Goal: Information Seeking & Learning: Find specific fact

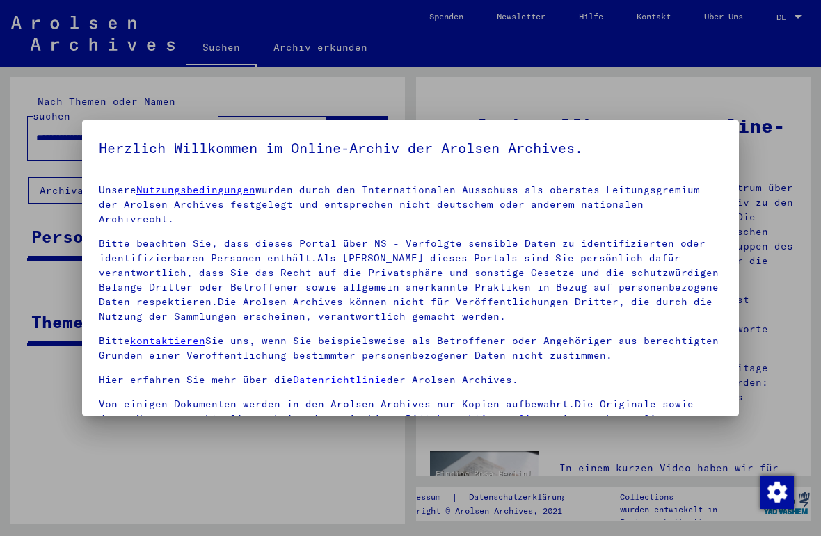
click at [96, 371] on mat-dialog-content "Unsere Nutzungsbedingungen wurden durch den Internationalen Ausschuss als obers…" at bounding box center [410, 347] width 656 height 348
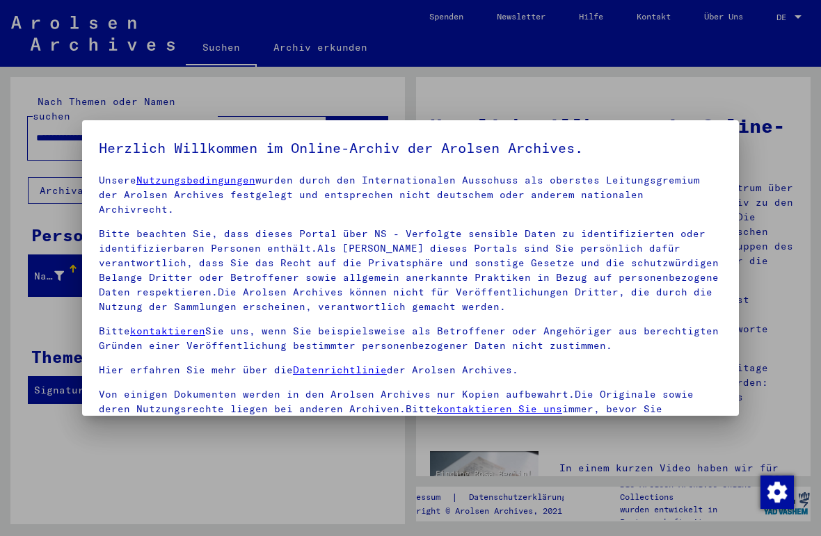
scroll to position [9, 0]
click at [797, 264] on div at bounding box center [410, 268] width 821 height 536
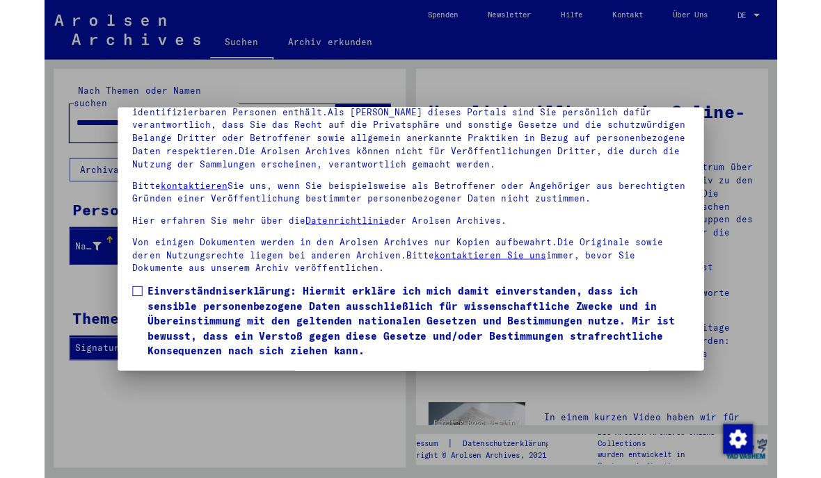
scroll to position [130, 0]
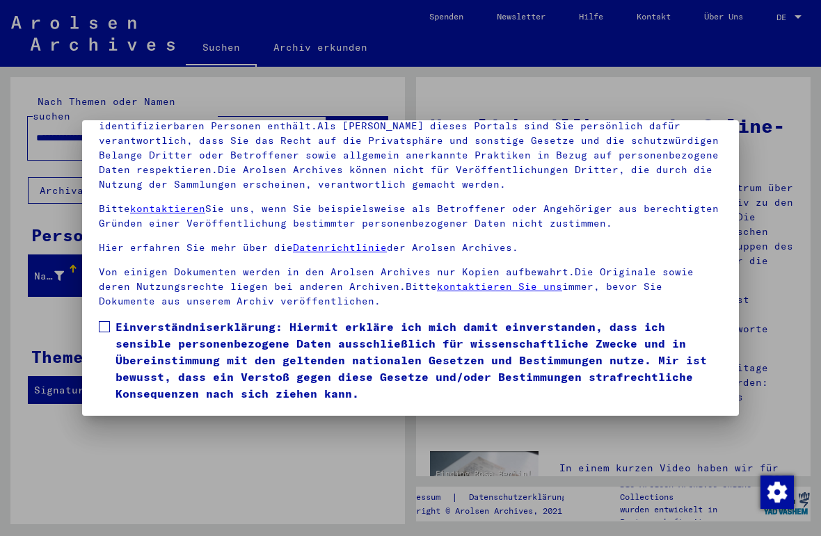
click at [99, 321] on span at bounding box center [104, 326] width 11 height 11
click at [176, 409] on button "Ich stimme zu" at bounding box center [151, 422] width 105 height 26
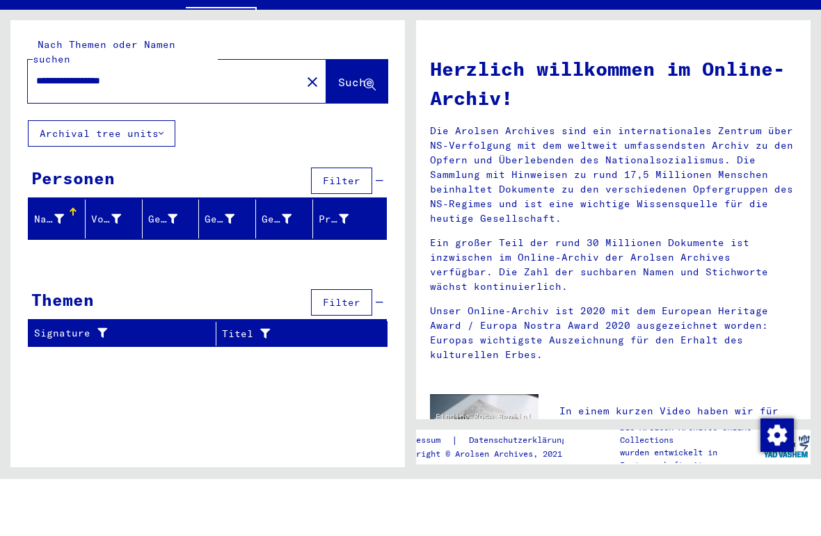
click at [255, 343] on div "Themen Filter" at bounding box center [207, 360] width 359 height 35
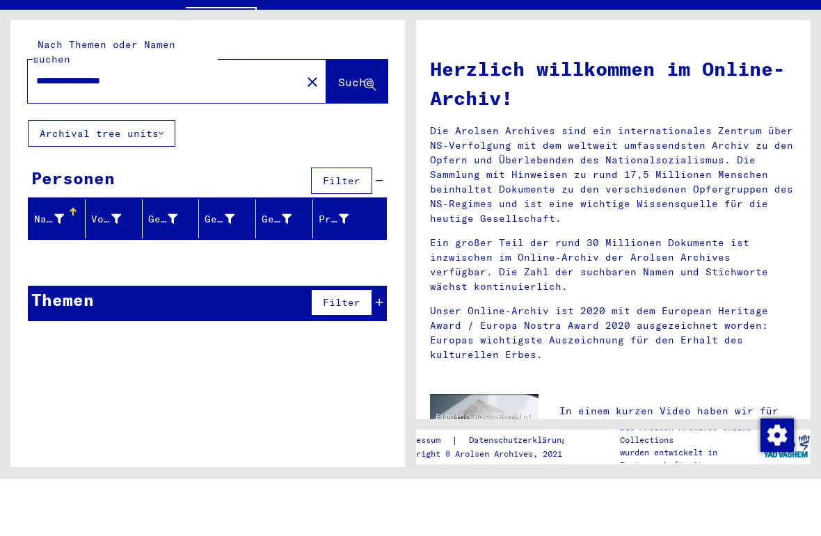
click at [248, 343] on div "Themen Filter" at bounding box center [207, 360] width 359 height 35
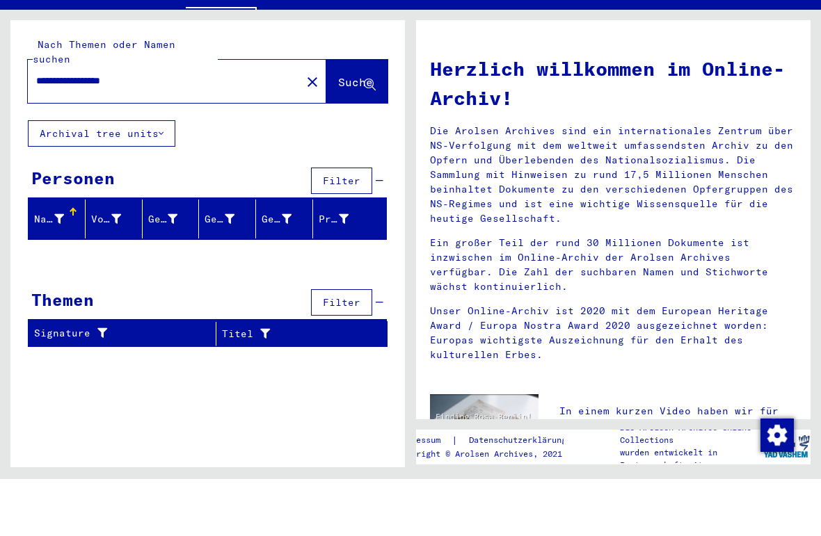
click at [242, 221] on div "Personen Filter" at bounding box center [207, 238] width 359 height 35
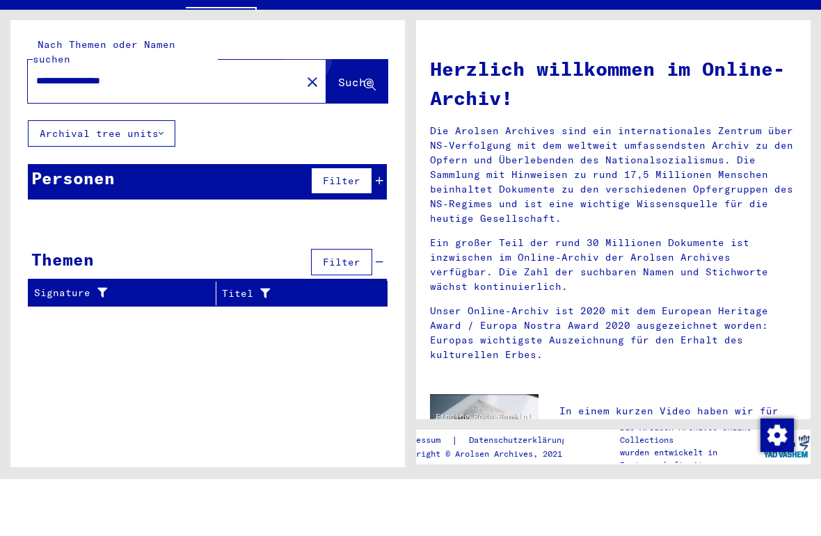
click at [357, 132] on span "Suche" at bounding box center [355, 139] width 35 height 14
click at [338, 132] on span "Suche" at bounding box center [355, 139] width 35 height 14
click at [203, 131] on input "**********" at bounding box center [160, 138] width 248 height 15
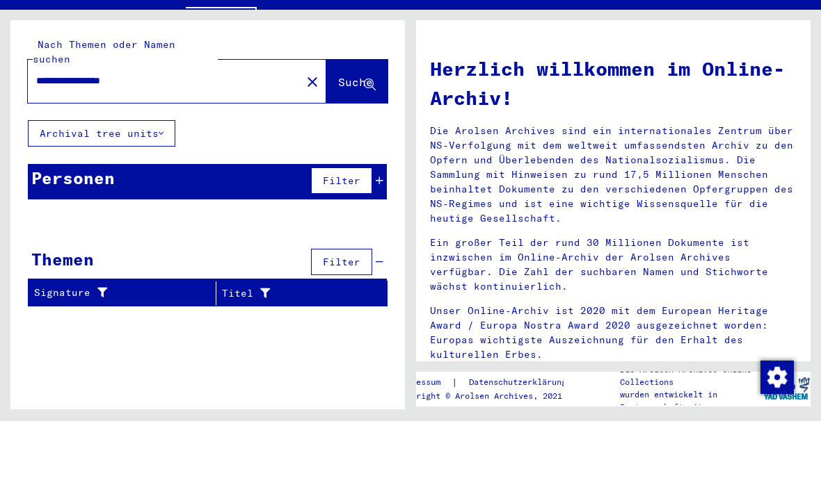
click at [358, 132] on span "Suche" at bounding box center [355, 139] width 35 height 14
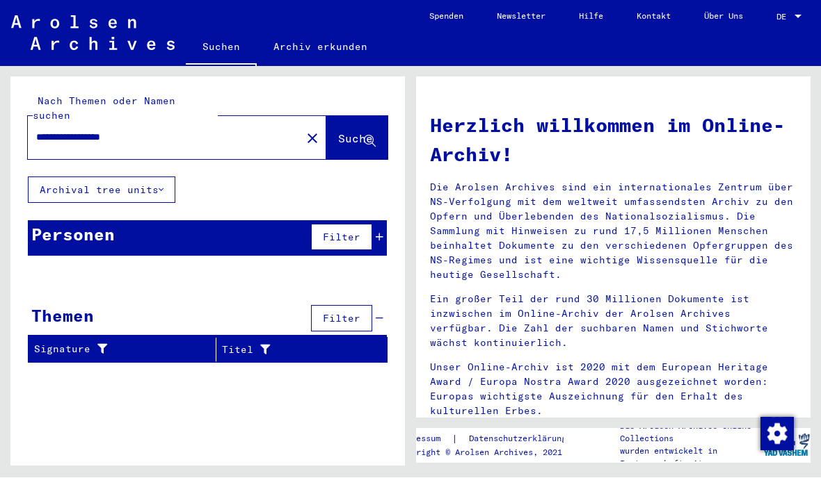
click at [341, 132] on span "Suche" at bounding box center [355, 139] width 35 height 14
click at [339, 133] on span "Suche" at bounding box center [357, 140] width 38 height 15
click at [346, 133] on span "Suche" at bounding box center [357, 140] width 38 height 15
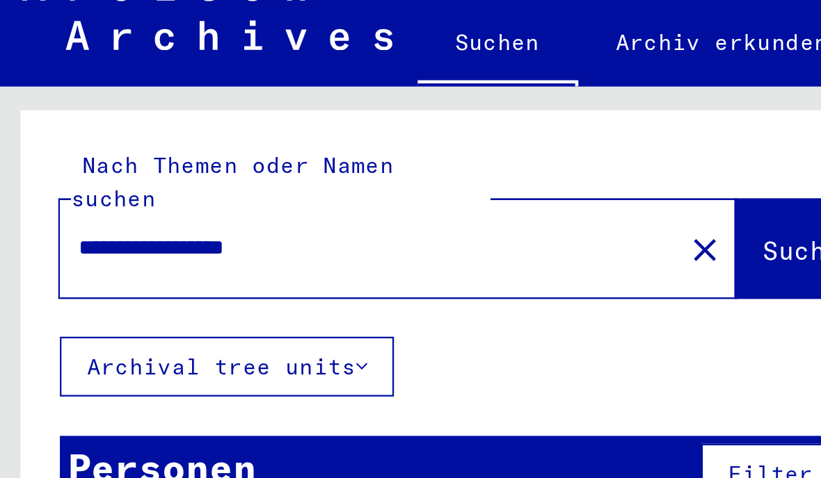
click at [87, 131] on input "**********" at bounding box center [160, 138] width 248 height 15
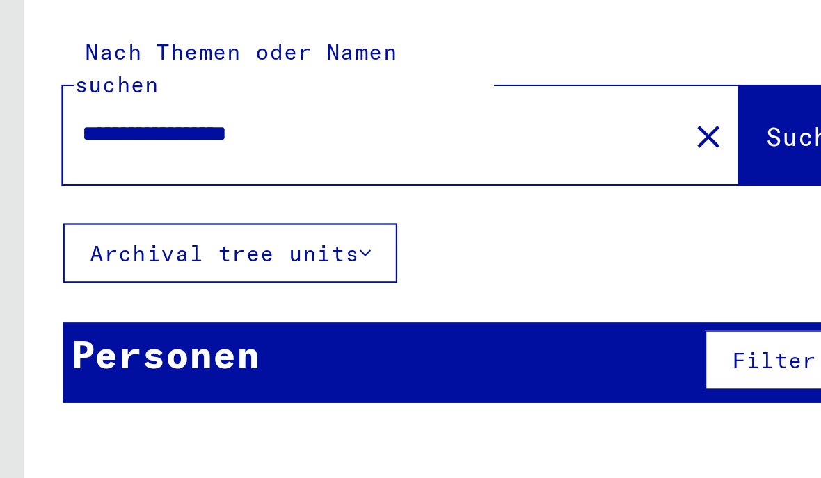
click at [89, 131] on input "**********" at bounding box center [160, 138] width 248 height 15
click at [88, 131] on input "**********" at bounding box center [160, 138] width 248 height 15
click at [338, 133] on span "Suche" at bounding box center [357, 140] width 38 height 15
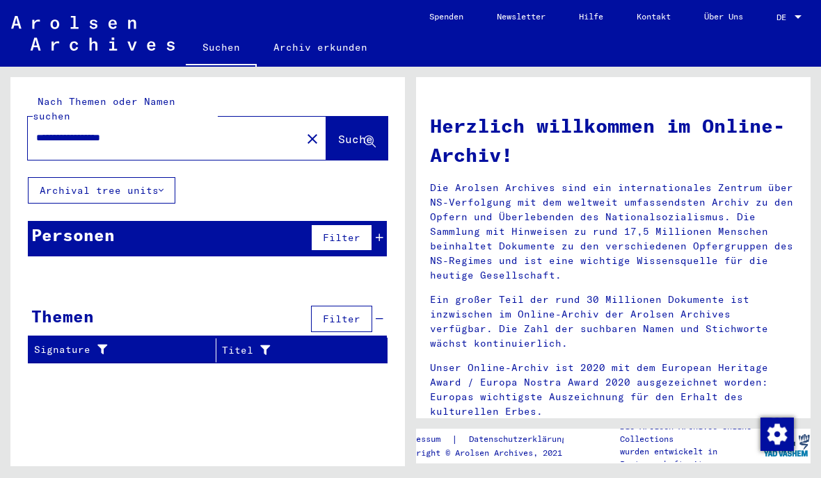
click at [209, 223] on div "Personen Filter" at bounding box center [207, 238] width 359 height 35
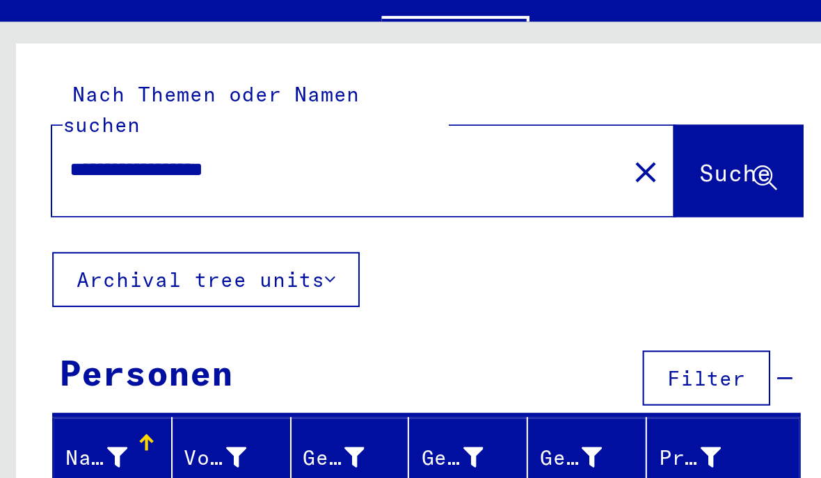
click at [83, 131] on input "**********" at bounding box center [160, 138] width 248 height 15
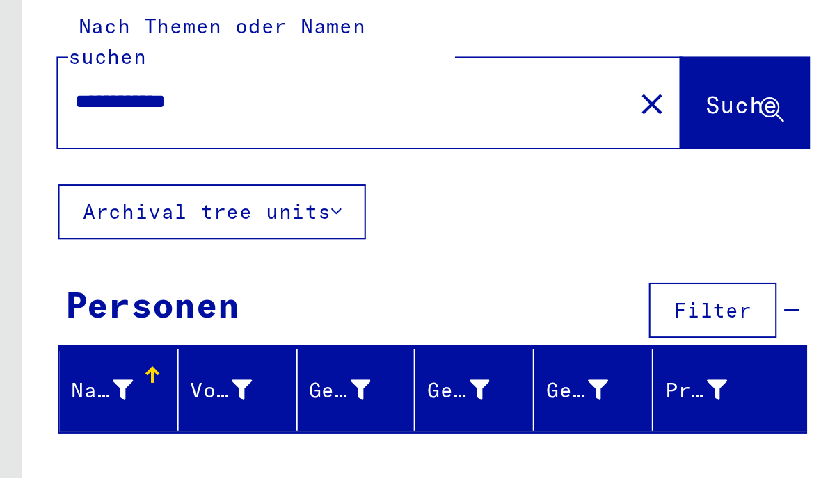
type input "**********"
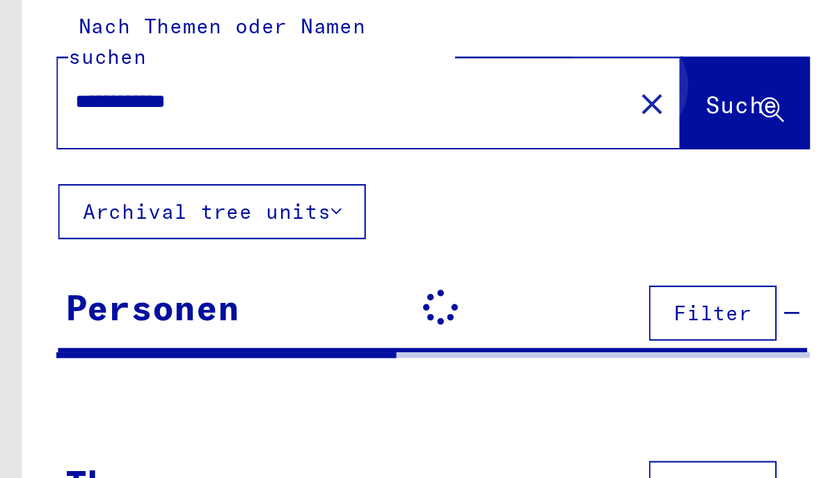
click at [350, 133] on span "Suche" at bounding box center [357, 140] width 38 height 15
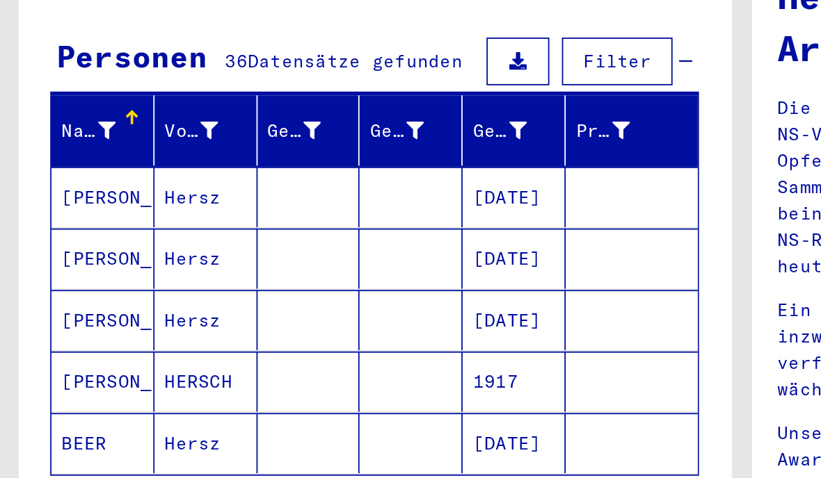
scroll to position [47, 0]
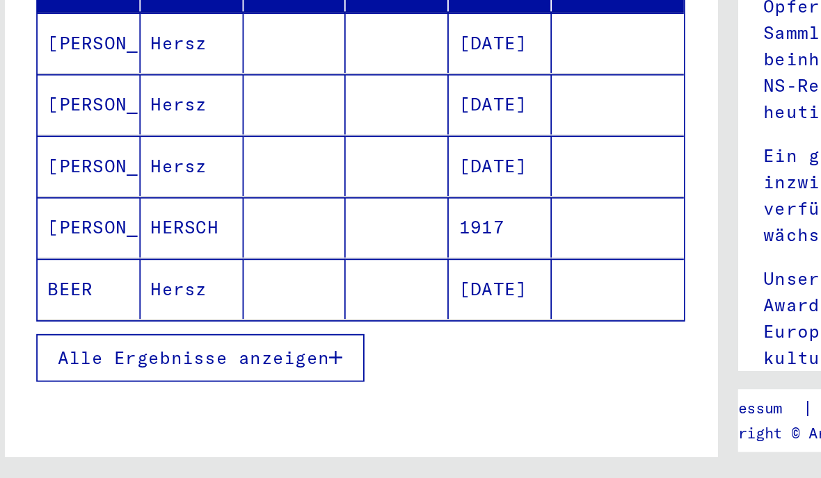
click at [187, 398] on button "Alle Ergebnisse anzeigen" at bounding box center [119, 411] width 182 height 26
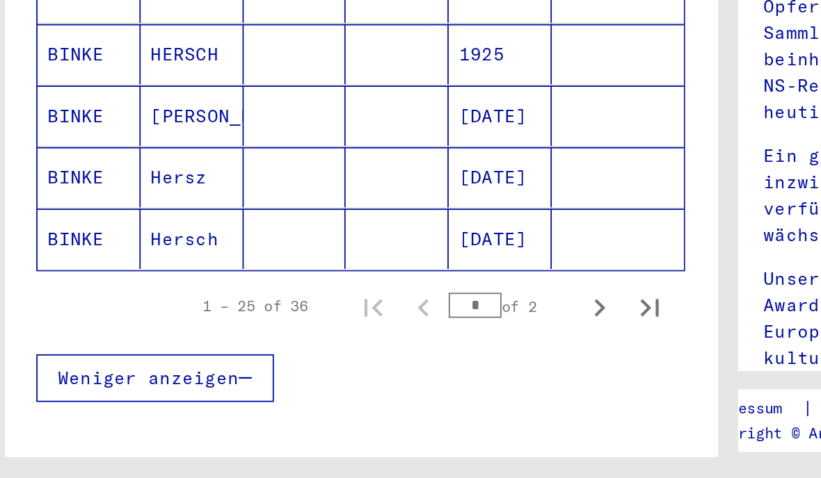
scroll to position [784, 0]
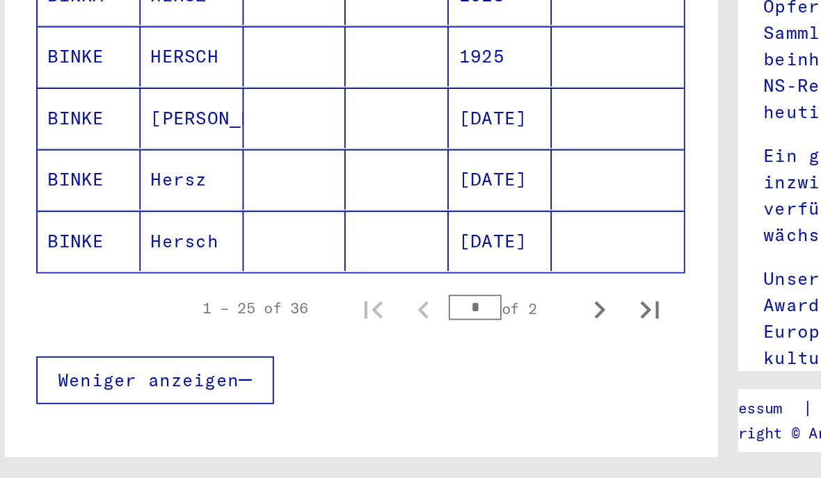
click at [330, 376] on icon "Next page" at bounding box center [339, 385] width 19 height 19
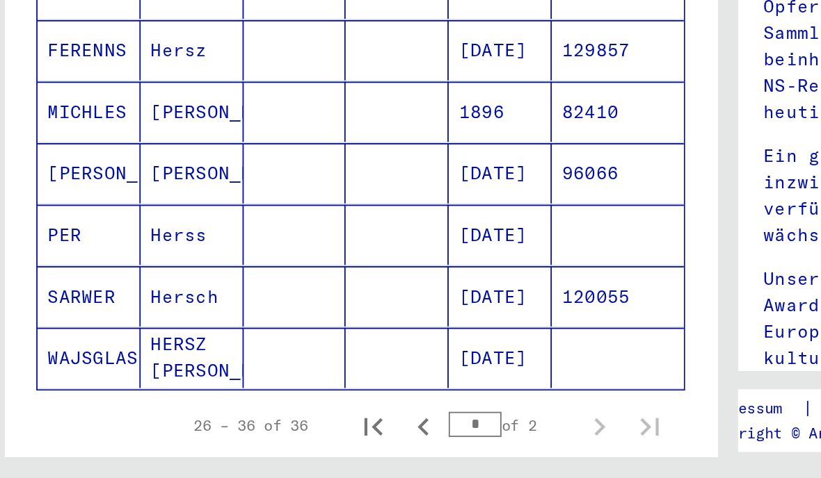
scroll to position [256, 0]
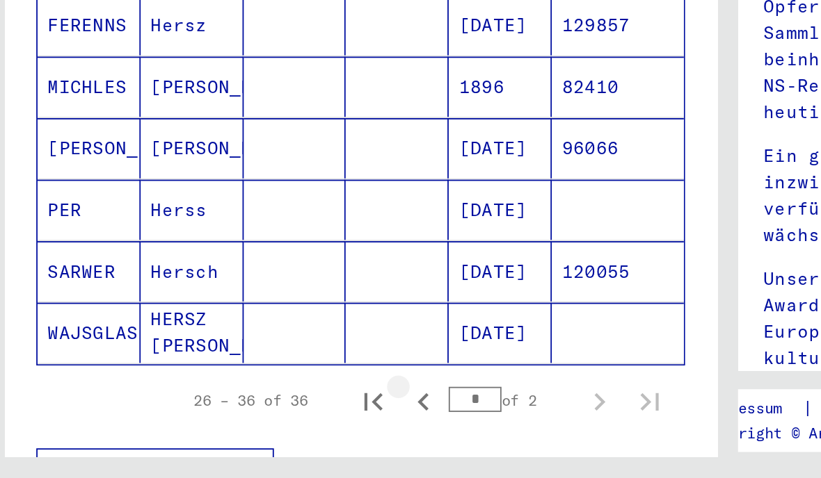
click at [239, 431] on icon "Previous page" at bounding box center [242, 436] width 6 height 10
type input "*"
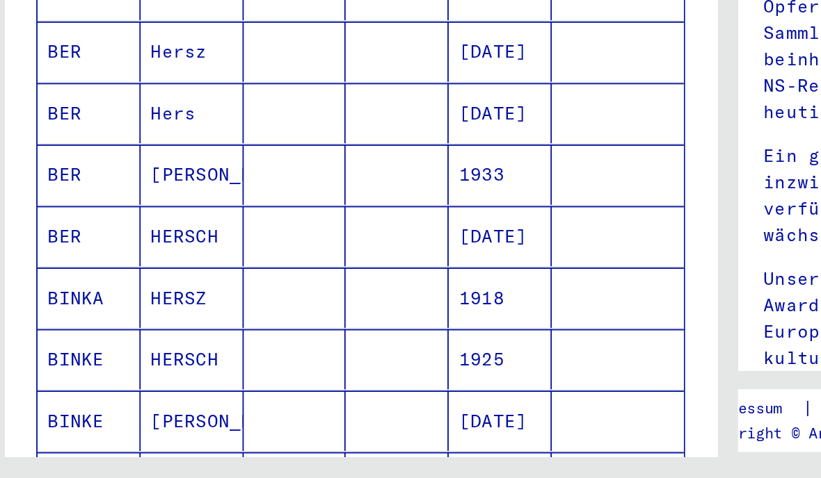
scroll to position [634, 0]
